Goal: Information Seeking & Learning: Check status

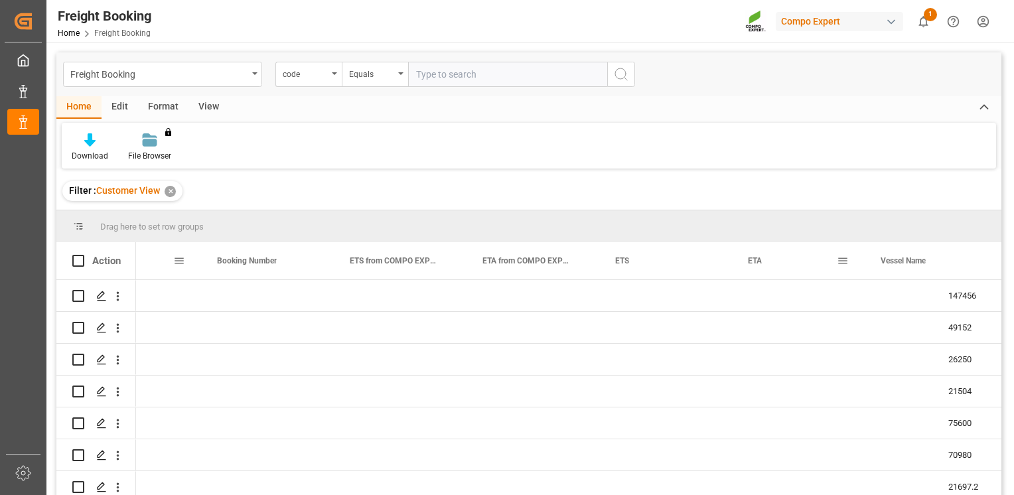
click at [178, 262] on span at bounding box center [179, 261] width 12 height 12
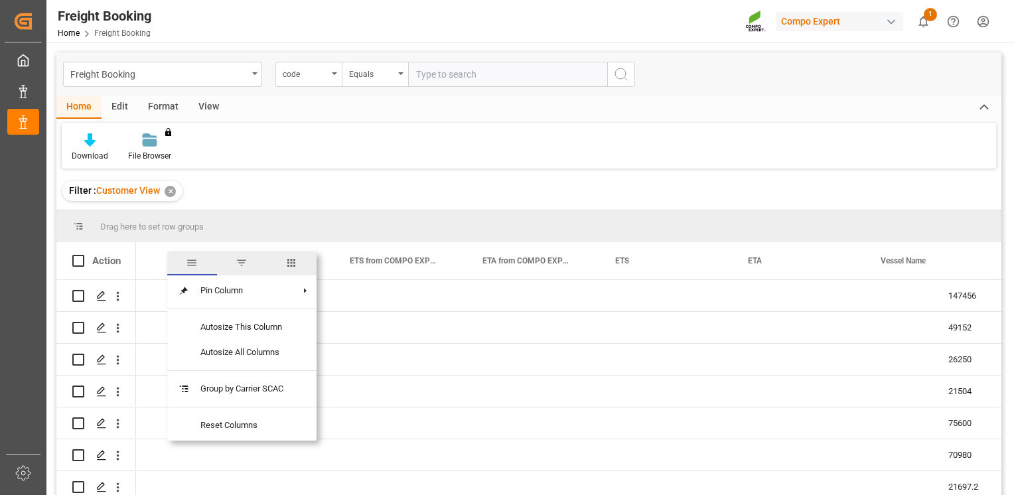
scroll to position [0, 997]
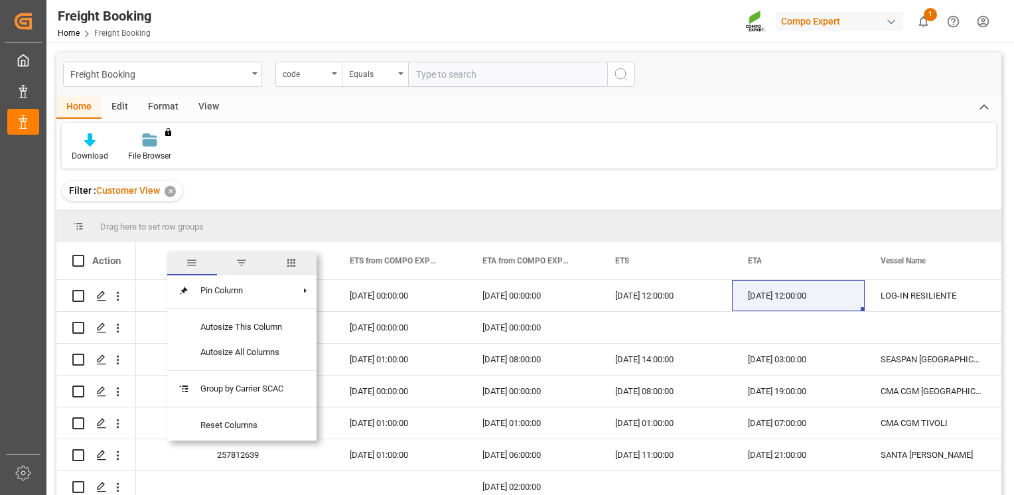
click at [162, 265] on div "Carrier SCAC" at bounding box center [128, 260] width 89 height 37
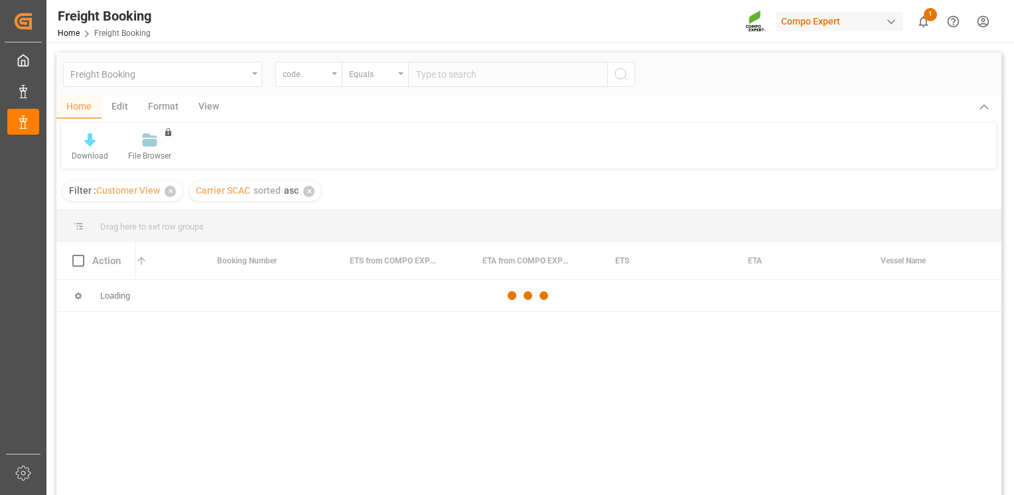
click at [151, 264] on div at bounding box center [528, 295] width 945 height 487
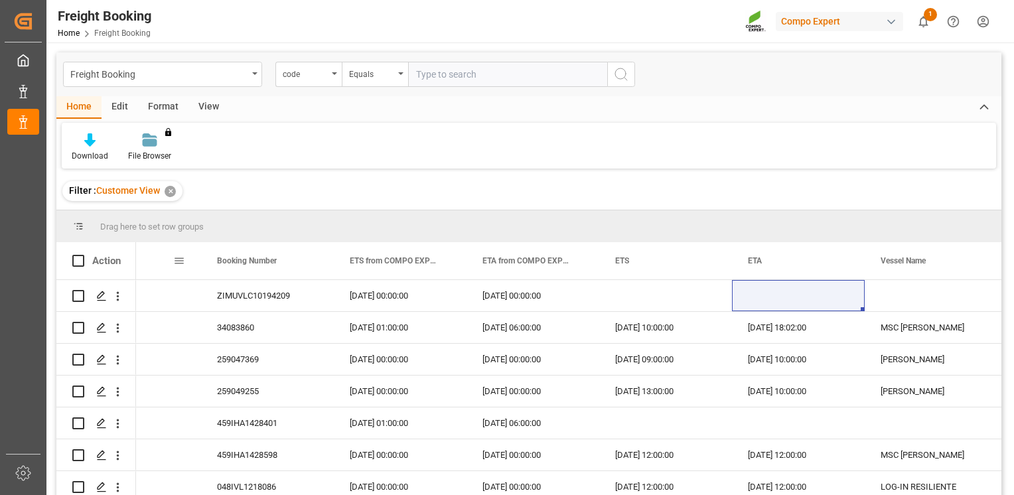
click at [179, 259] on span at bounding box center [179, 261] width 12 height 12
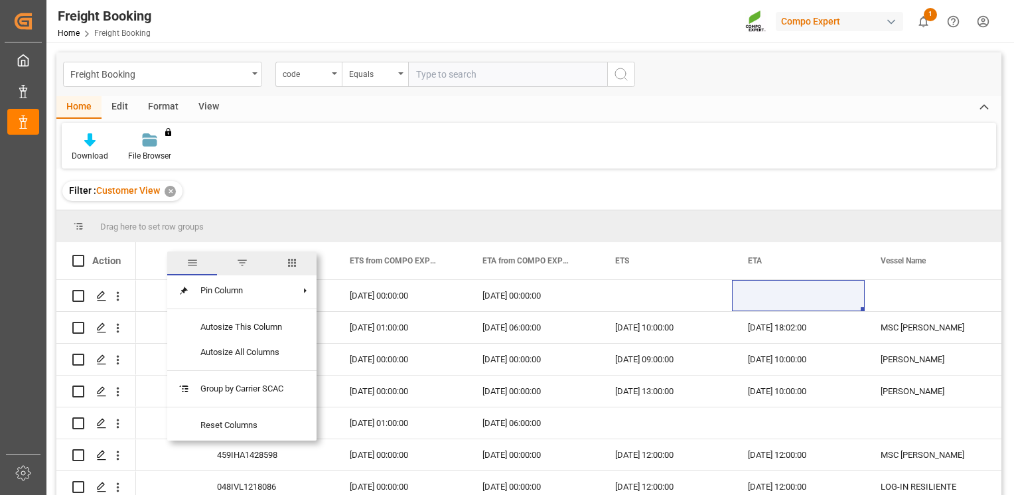
click at [246, 261] on span "filter" at bounding box center [242, 263] width 12 height 12
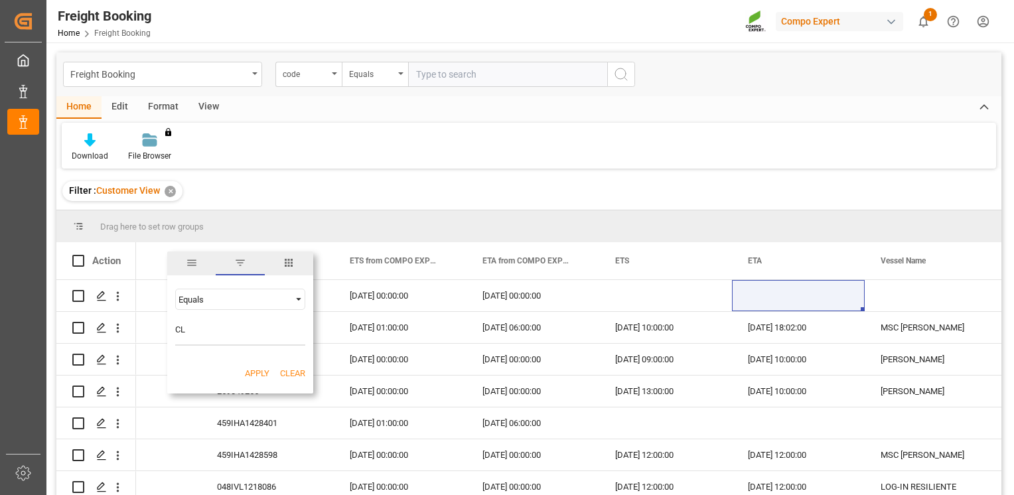
type input "CL"
click at [301, 301] on span "Filtering operator" at bounding box center [299, 299] width 12 height 12
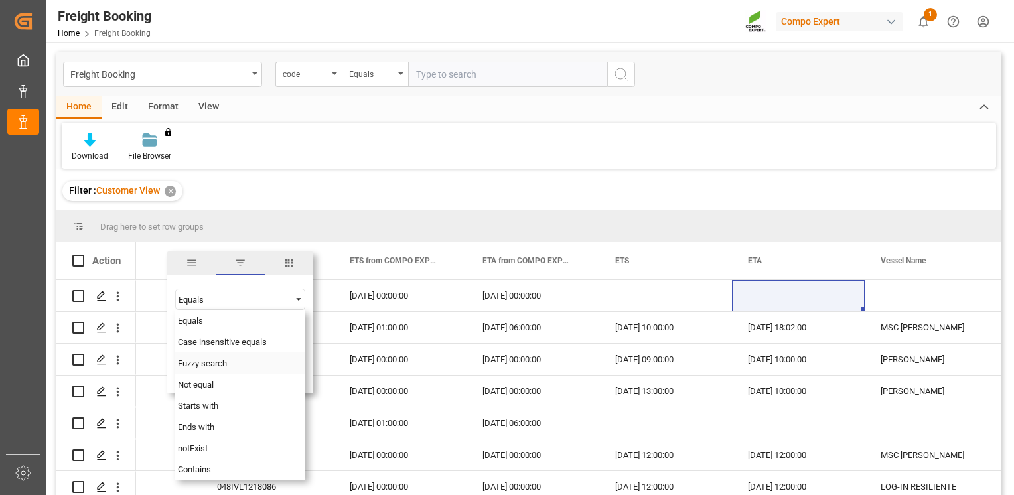
click at [225, 365] on span "Fuzzy search" at bounding box center [202, 363] width 49 height 10
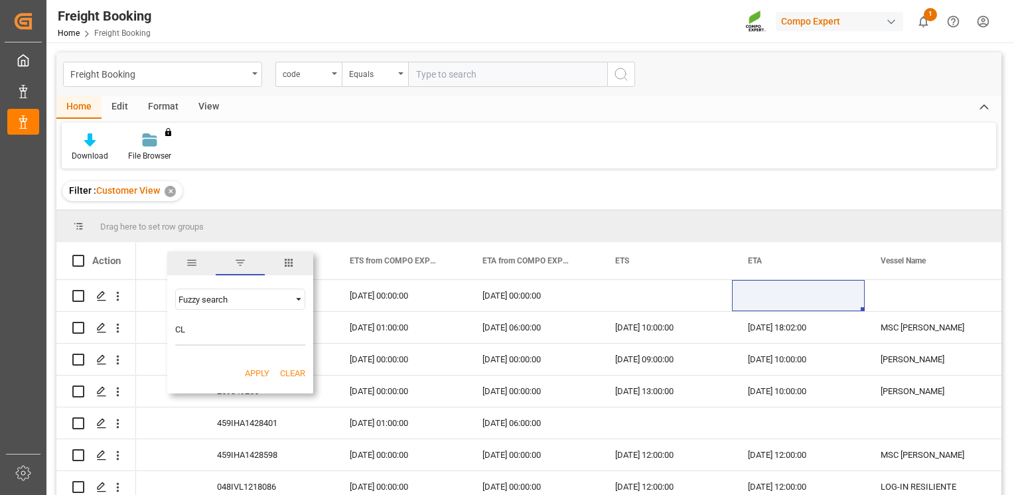
click at [251, 372] on button "Apply" at bounding box center [257, 373] width 25 height 13
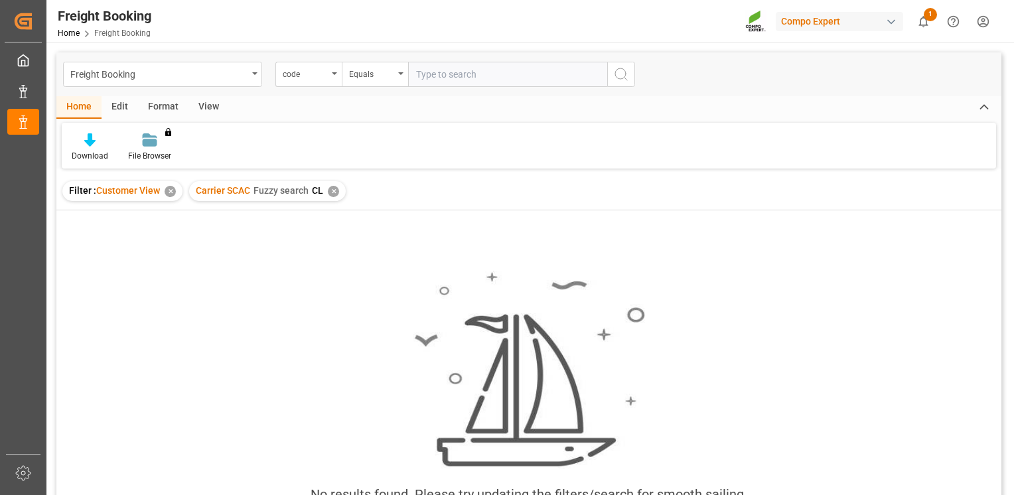
click at [332, 191] on div "✕" at bounding box center [333, 191] width 11 height 11
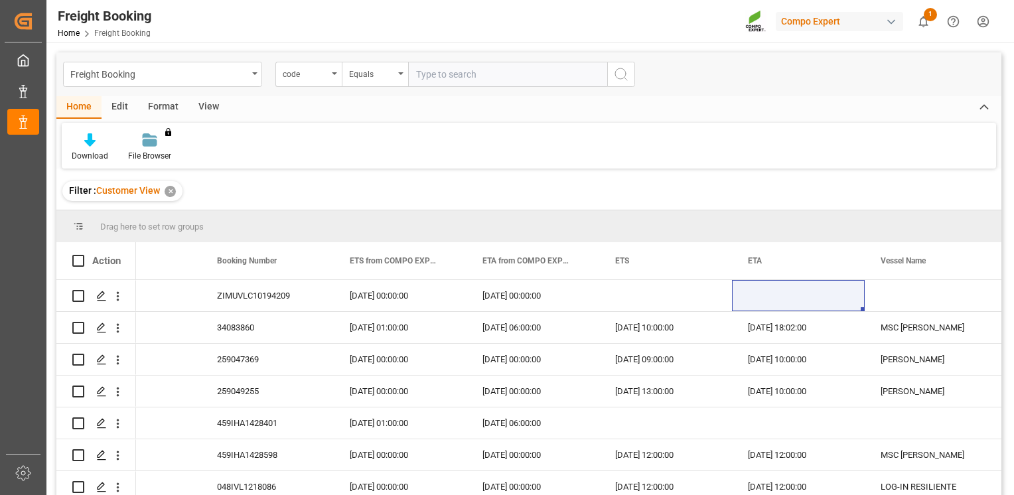
click at [875, 115] on div "Home Edit Format View" at bounding box center [528, 107] width 945 height 23
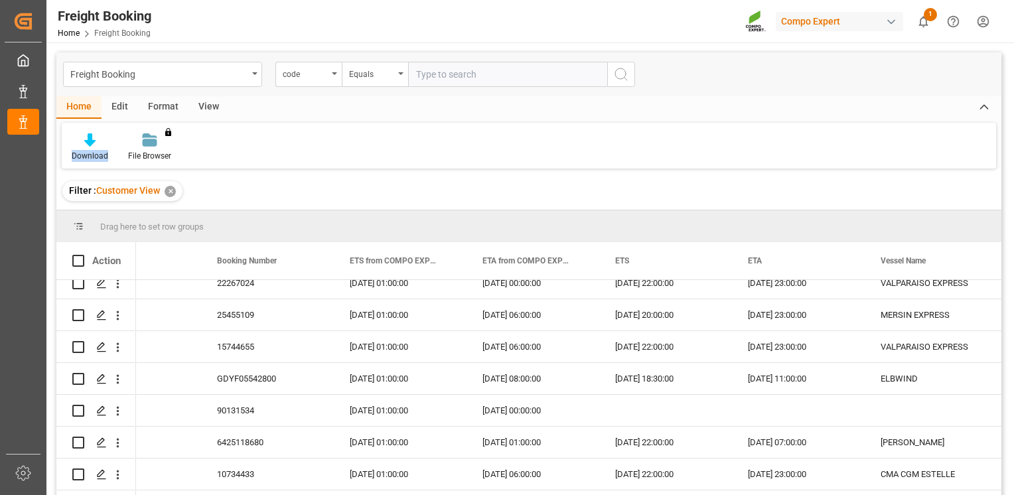
scroll to position [2719, 0]
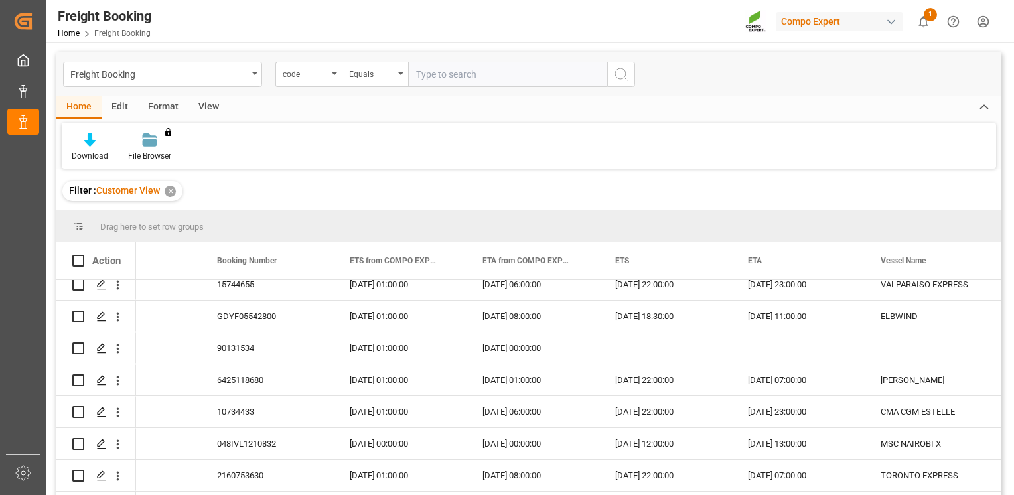
click at [170, 192] on div "✕" at bounding box center [170, 191] width 11 height 11
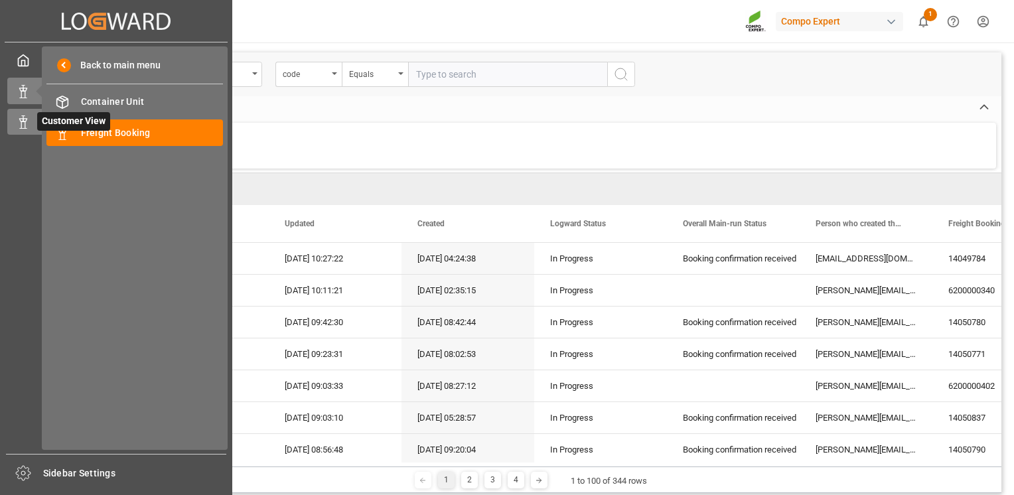
click at [23, 125] on icon at bounding box center [23, 121] width 13 height 13
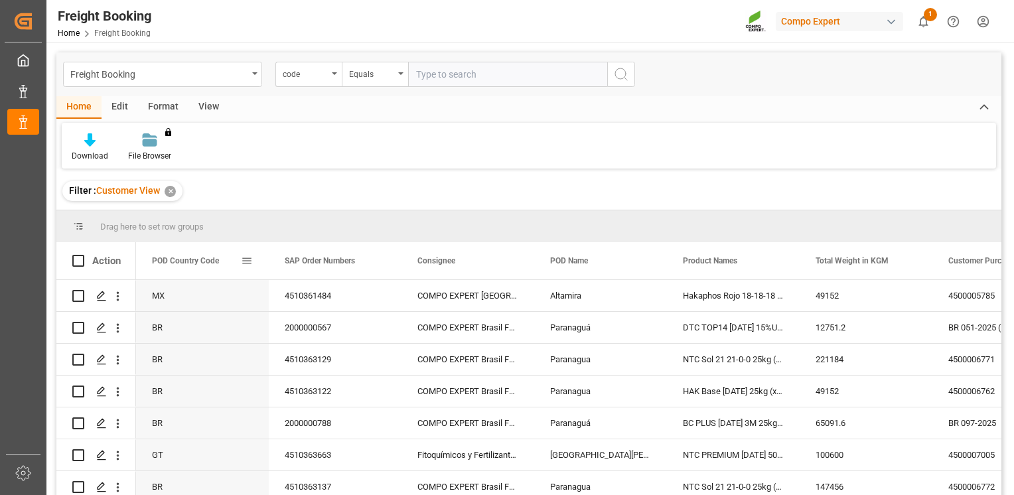
click at [244, 261] on span at bounding box center [247, 261] width 12 height 12
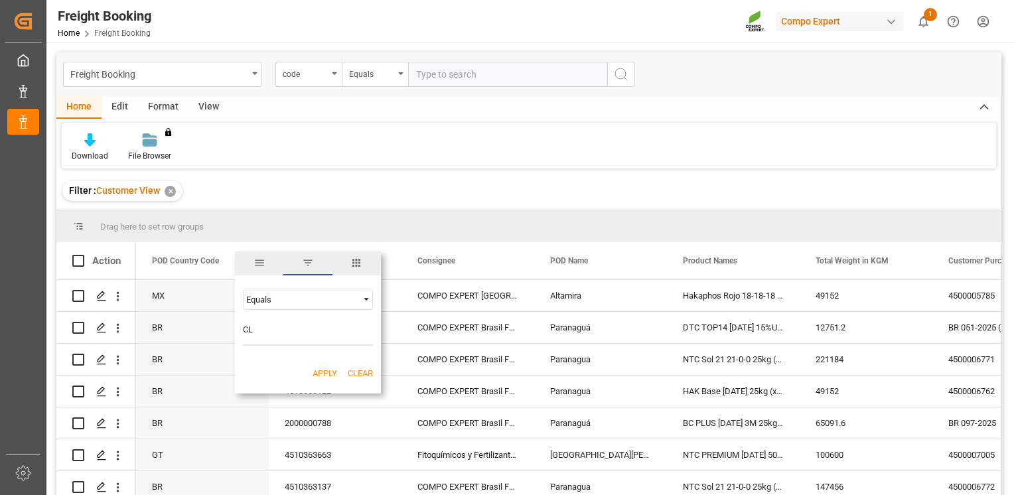
type input "CL"
click at [325, 370] on button "Apply" at bounding box center [325, 373] width 25 height 13
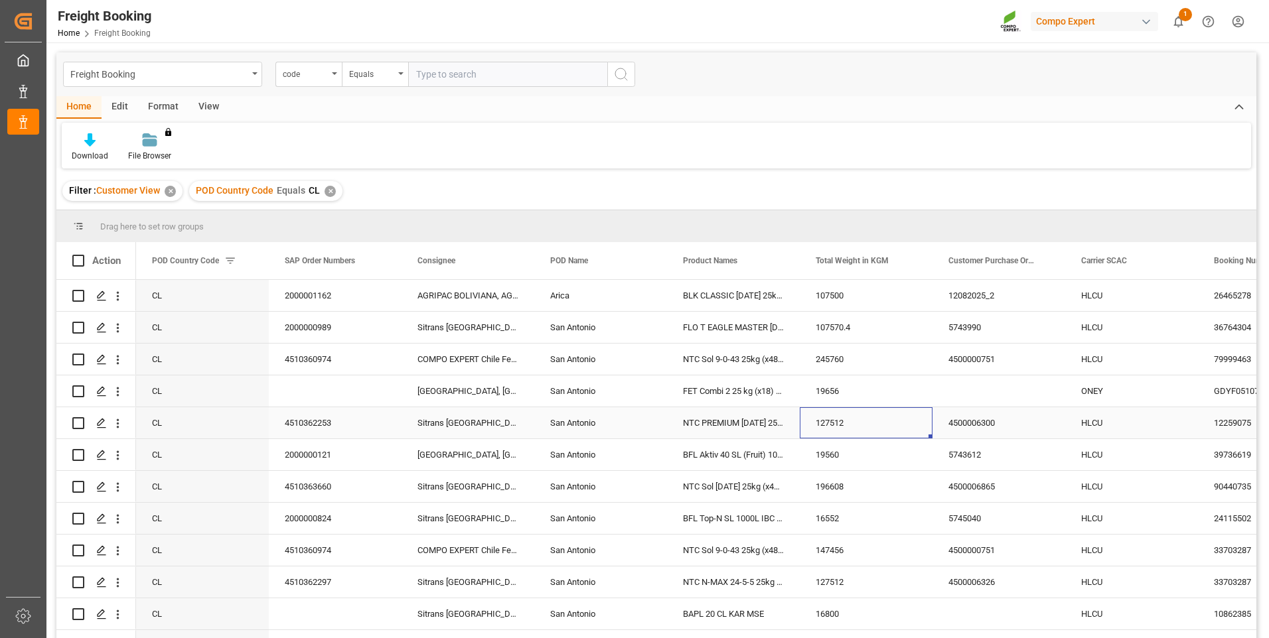
click at [849, 425] on div "127512" at bounding box center [866, 422] width 133 height 31
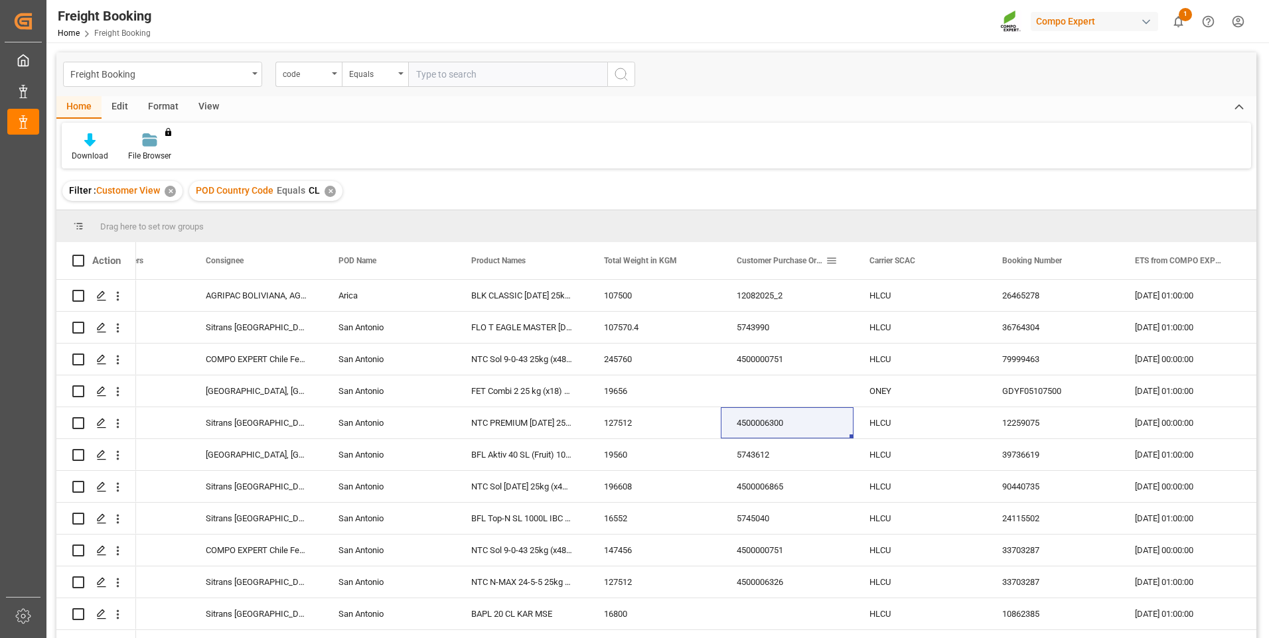
click at [828, 259] on span at bounding box center [832, 261] width 12 height 12
click at [953, 294] on span "Filtering operator" at bounding box center [951, 299] width 12 height 12
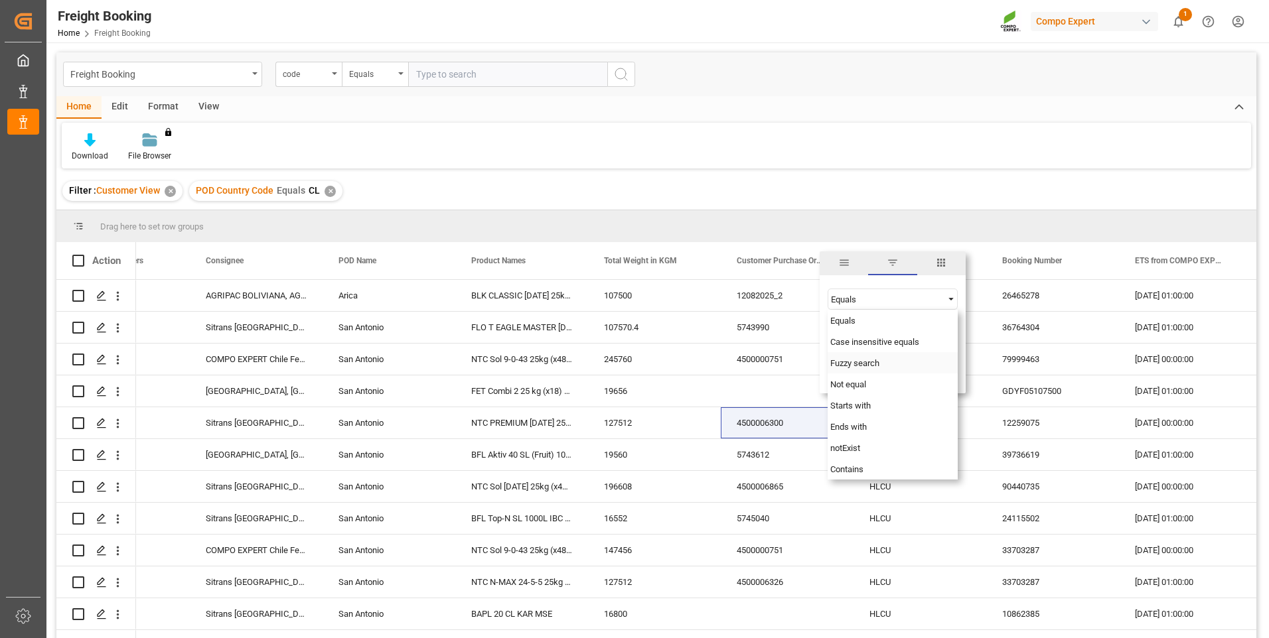
click at [879, 361] on span "Fuzzy search" at bounding box center [854, 363] width 49 height 10
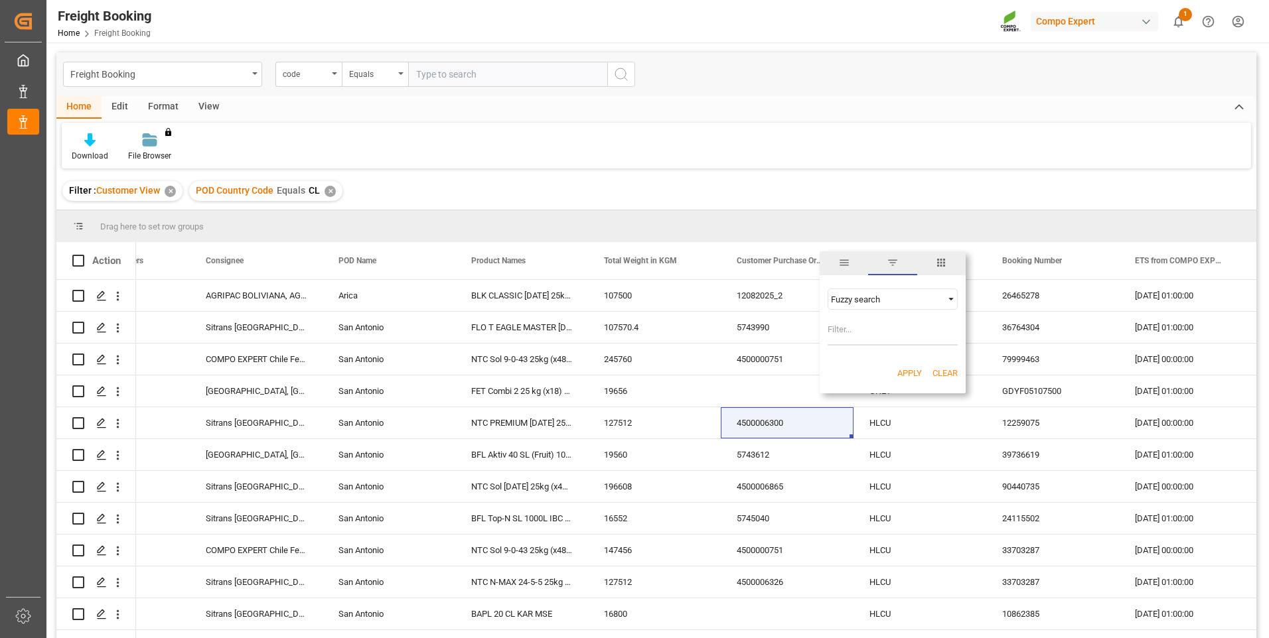
click at [849, 334] on input "Filter Value" at bounding box center [893, 332] width 130 height 27
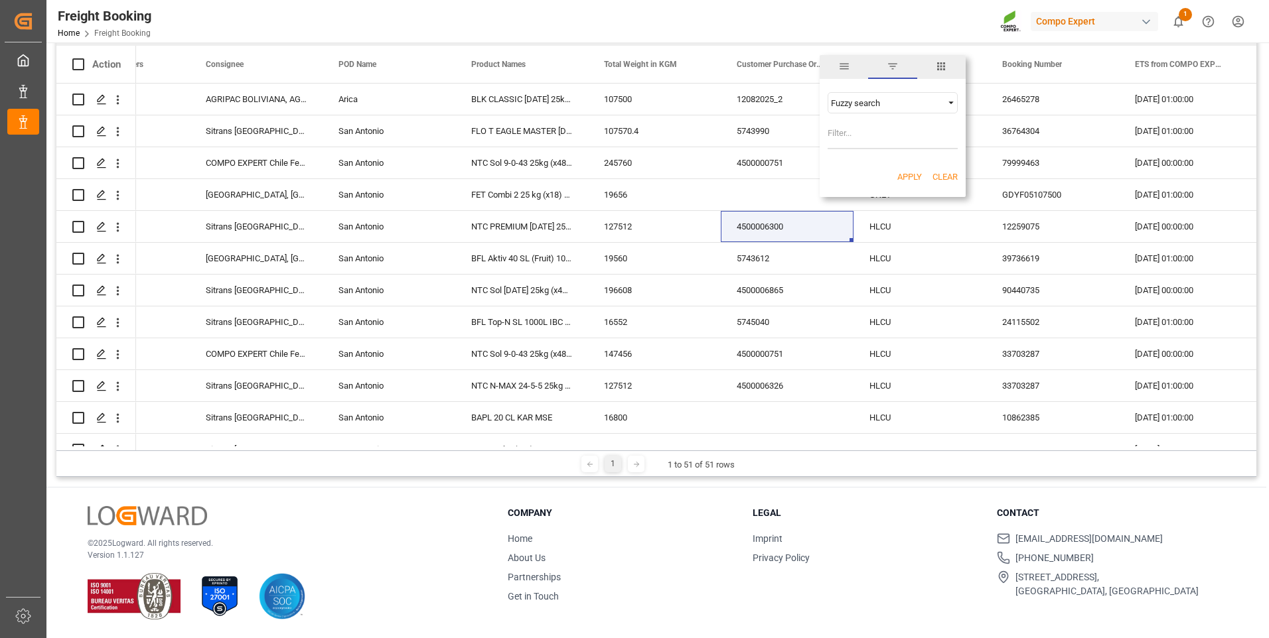
click at [883, 137] on input "Filter Value" at bounding box center [893, 136] width 130 height 27
type input "5743620"
click at [907, 181] on button "Apply" at bounding box center [909, 177] width 25 height 13
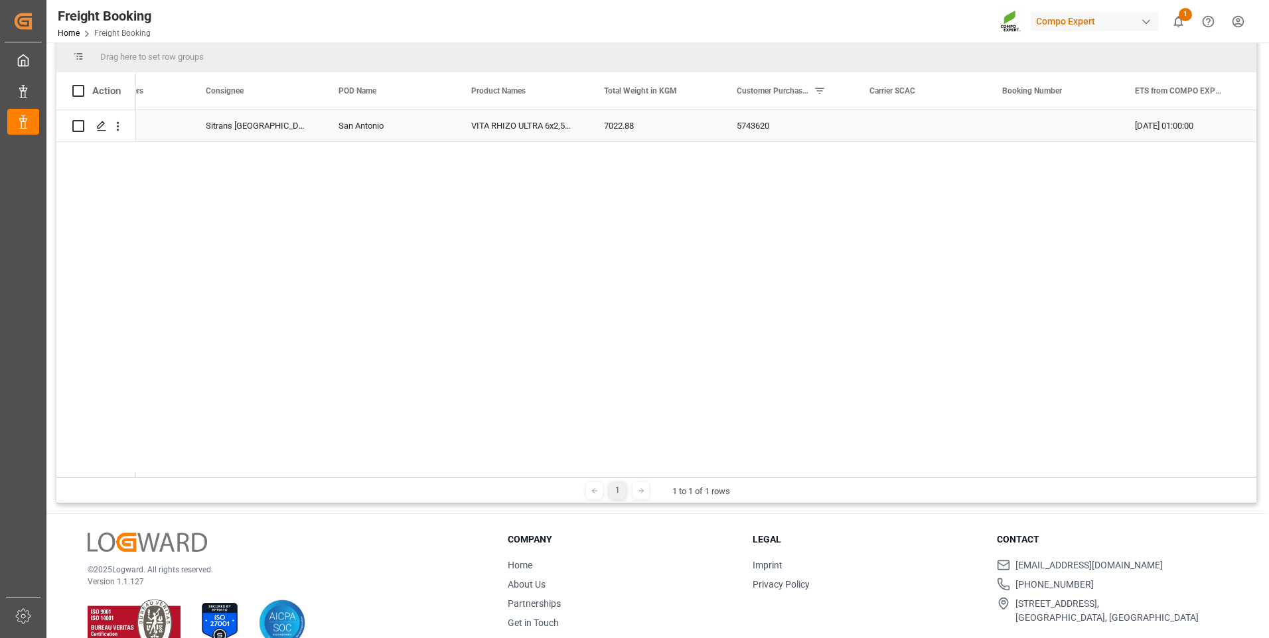
scroll to position [143, 0]
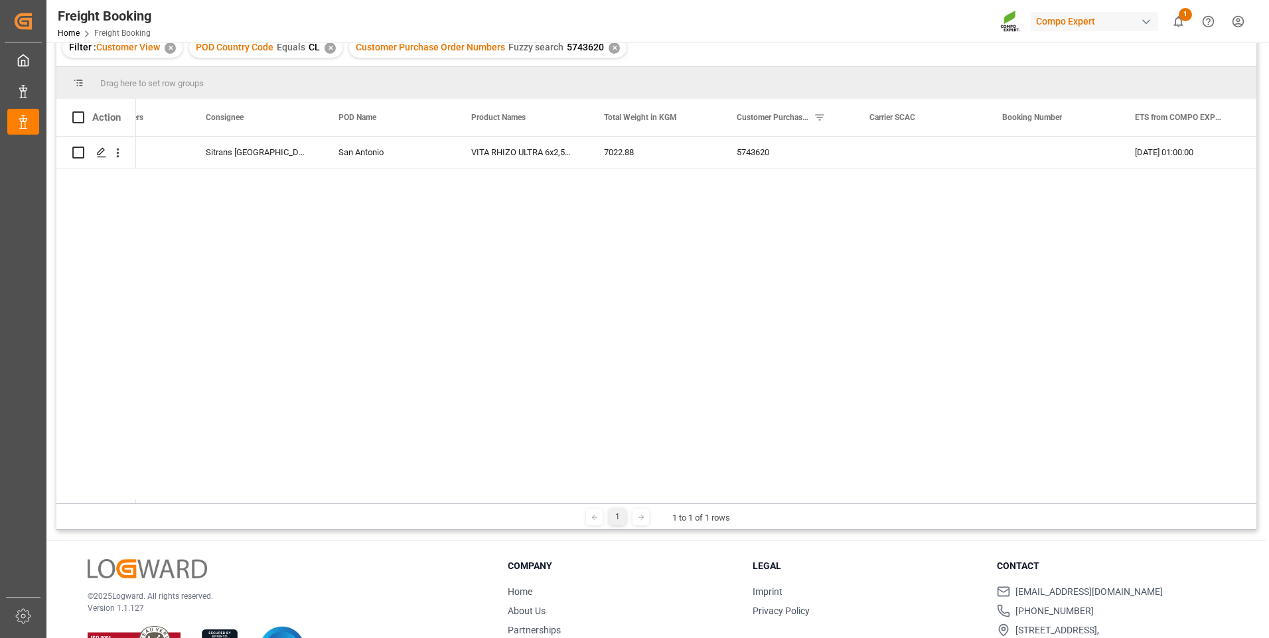
click at [723, 270] on div "CL 2000000692 Sitrans San Antonio San [PERSON_NAME] RHIZO ULTRA 6x2,5L (x48) [P…" at bounding box center [696, 320] width 1120 height 367
click at [860, 494] on div "1 1 to 1 of 1 rows" at bounding box center [656, 517] width 1200 height 27
drag, startPoint x: 840, startPoint y: 504, endPoint x: 737, endPoint y: 505, distance: 103.5
click at [808, 494] on div "1 1 to 1 of 1 rows" at bounding box center [656, 517] width 1200 height 27
click at [479, 354] on div "CL 2000000692 Sitrans San Antonio San [PERSON_NAME] RHIZO ULTRA 6x2,5L (x48) [P…" at bounding box center [696, 320] width 1120 height 367
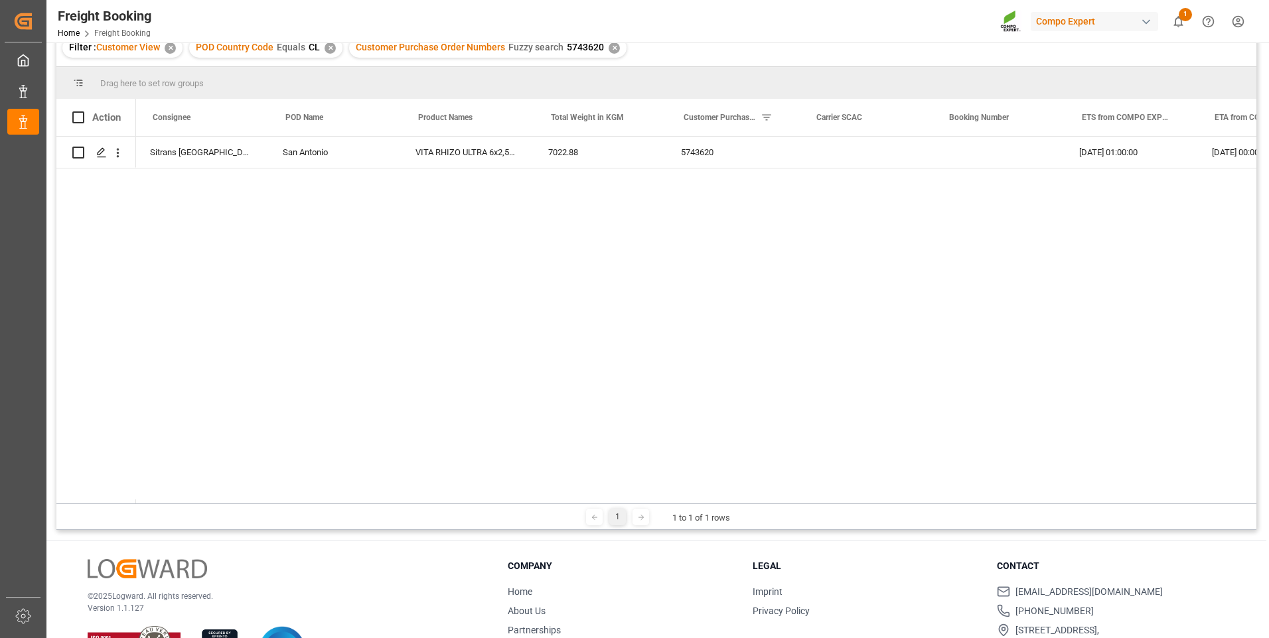
scroll to position [0, 291]
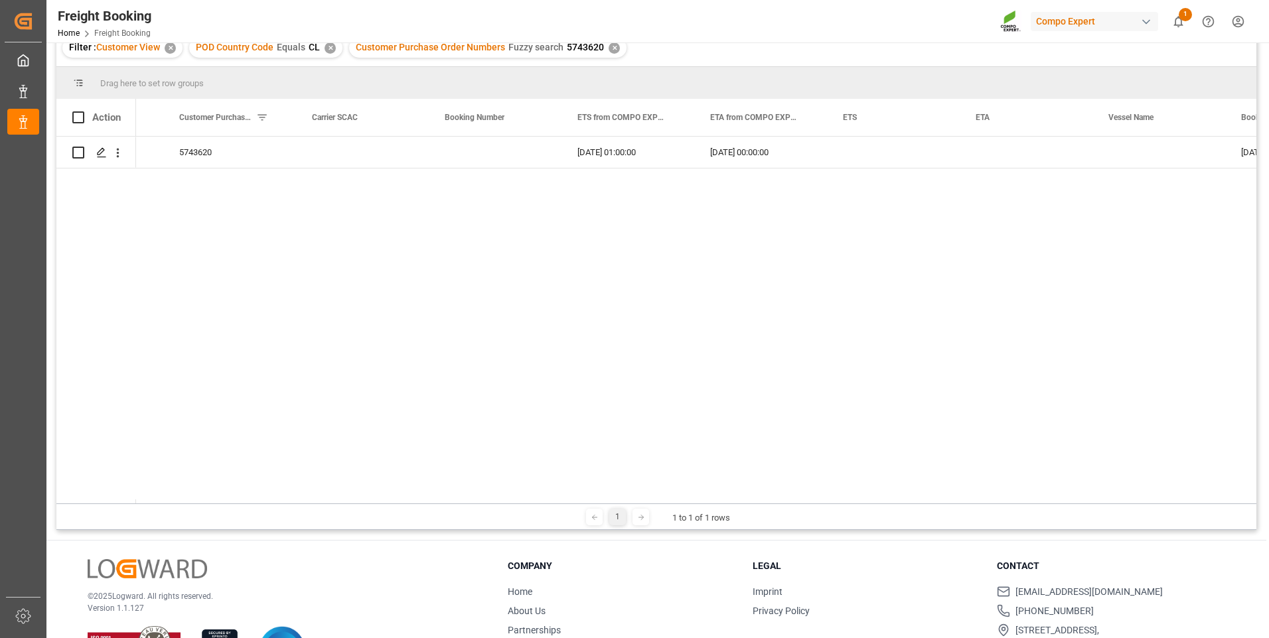
click at [479, 354] on div "VITA RHIZO ULTRA 6x2,5L (x48) [PERSON_NAME] Rhizo Ultra 10L (x60) CL MTO 7022.8…" at bounding box center [696, 320] width 1120 height 367
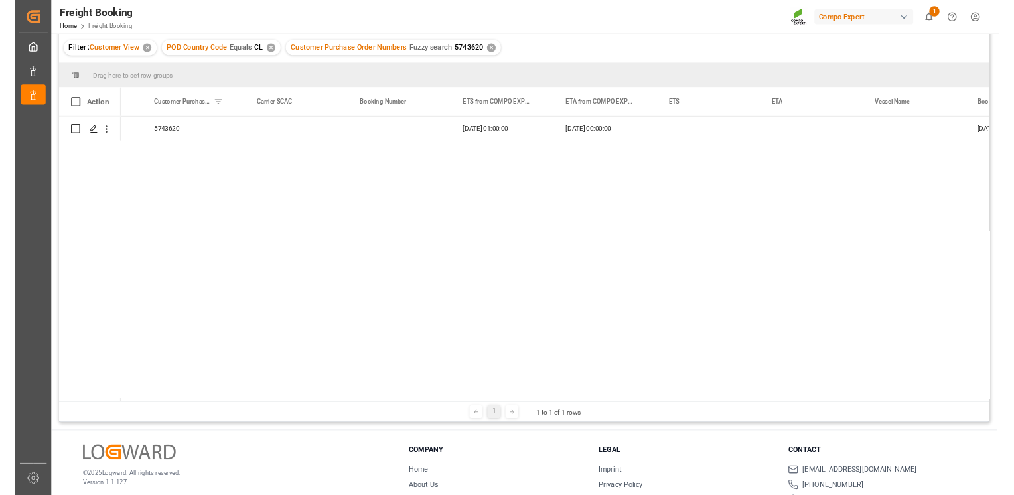
scroll to position [0, 769]
